Goal: Use online tool/utility: Utilize a website feature to perform a specific function

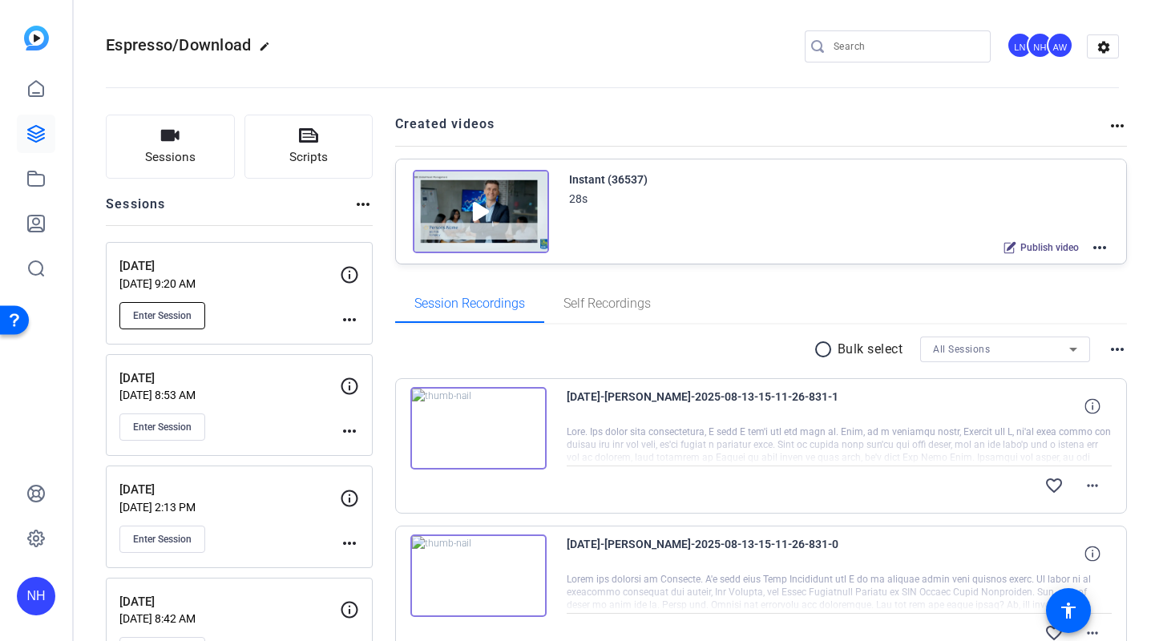
click at [167, 316] on span "Enter Session" at bounding box center [162, 315] width 59 height 13
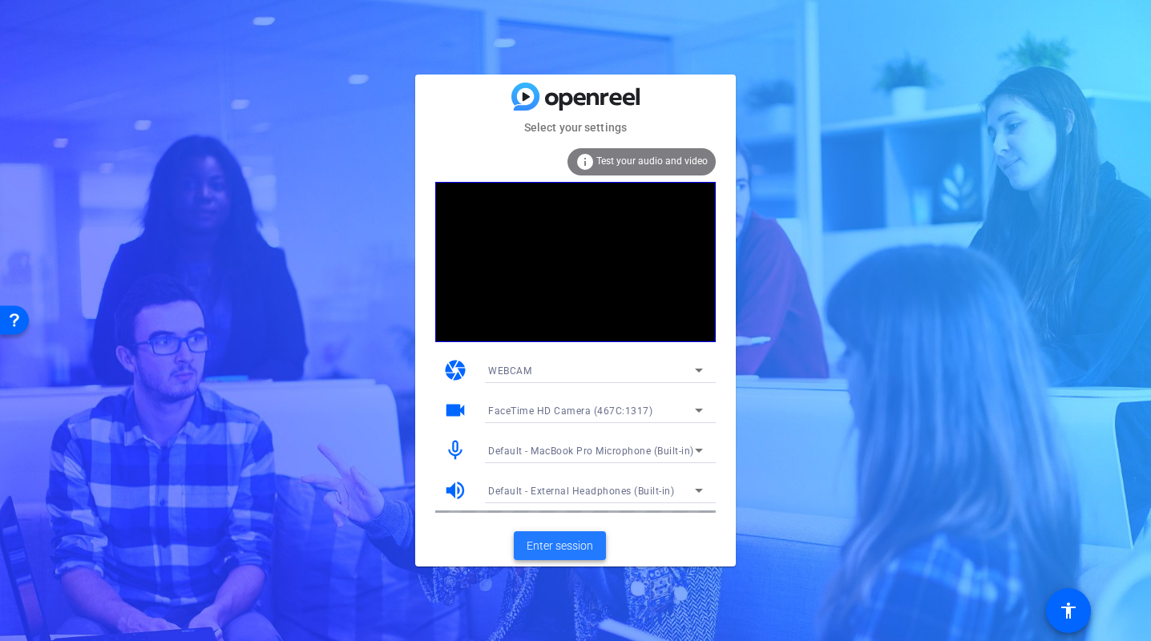
click at [563, 544] on span "Enter session" at bounding box center [560, 546] width 67 height 17
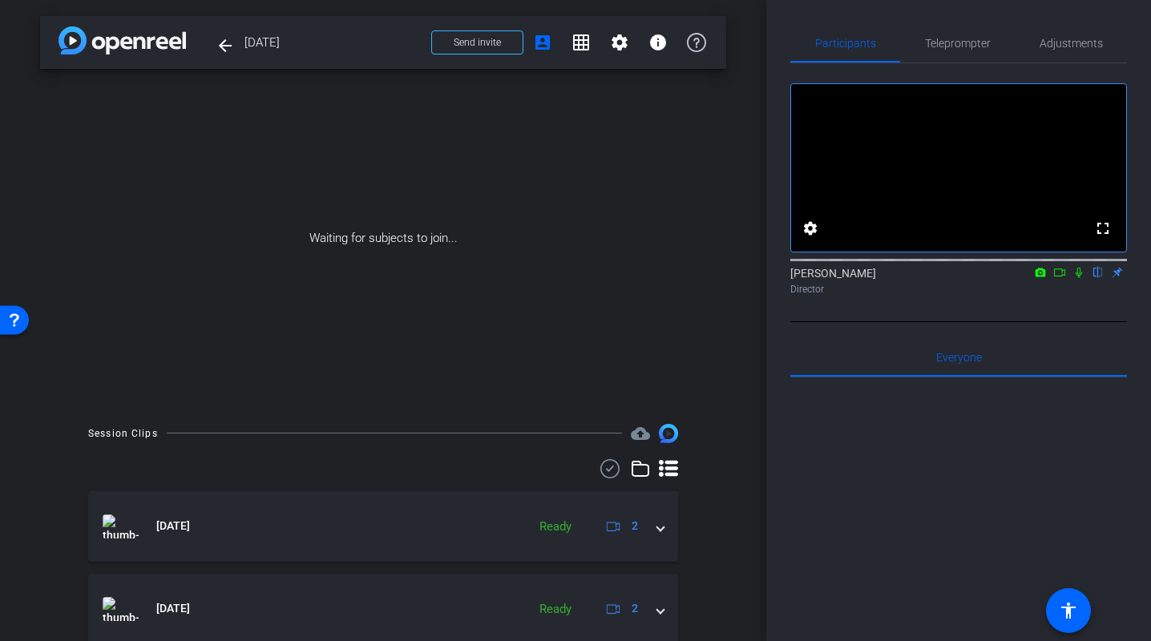
click at [1078, 278] on icon at bounding box center [1078, 272] width 13 height 11
click at [1058, 278] on icon at bounding box center [1059, 272] width 13 height 11
